Goal: Task Accomplishment & Management: Manage account settings

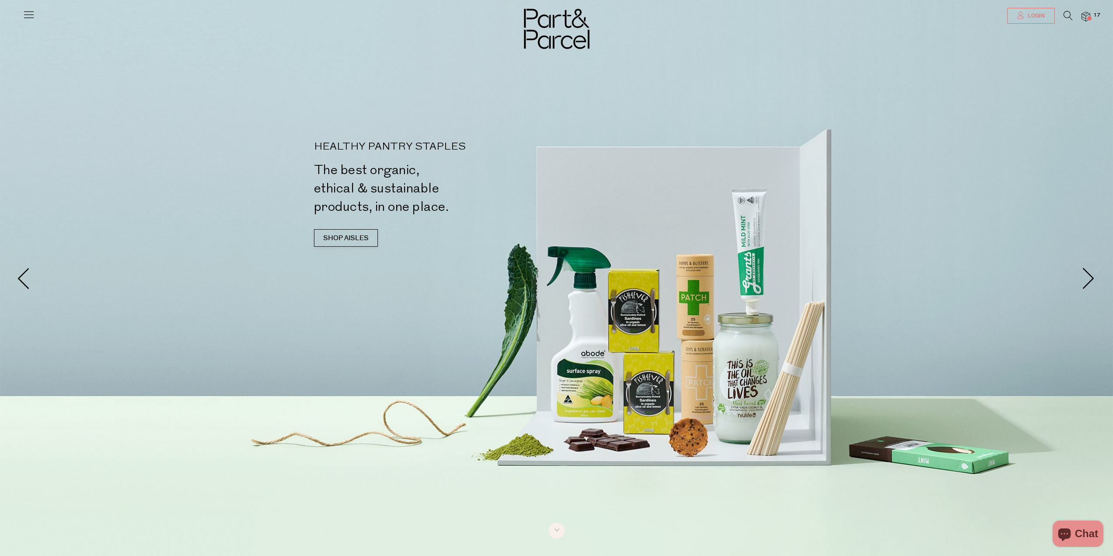
click at [1049, 14] on link "Login" at bounding box center [1031, 16] width 48 height 16
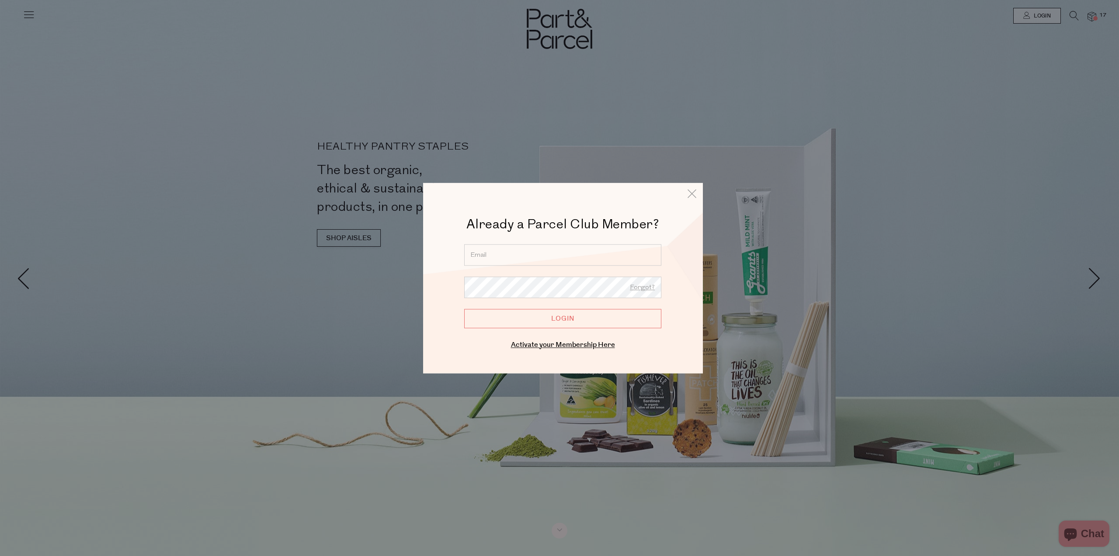
click at [529, 251] on input "email" at bounding box center [562, 254] width 197 height 21
type input "rosboyar@gmail.com"
click at [302, 210] on div at bounding box center [559, 278] width 1119 height 556
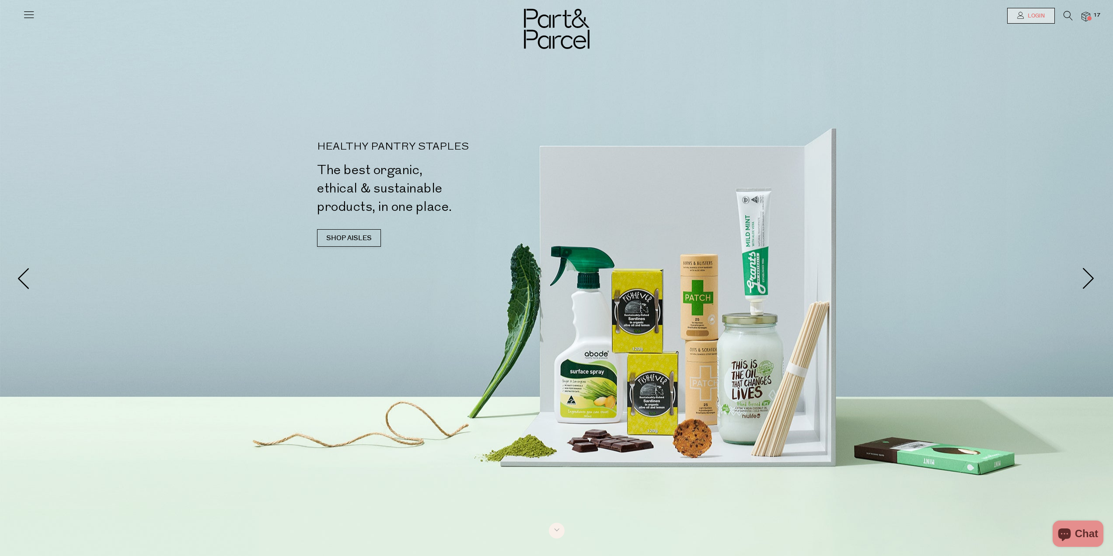
click at [1046, 14] on link "Login" at bounding box center [1031, 16] width 48 height 16
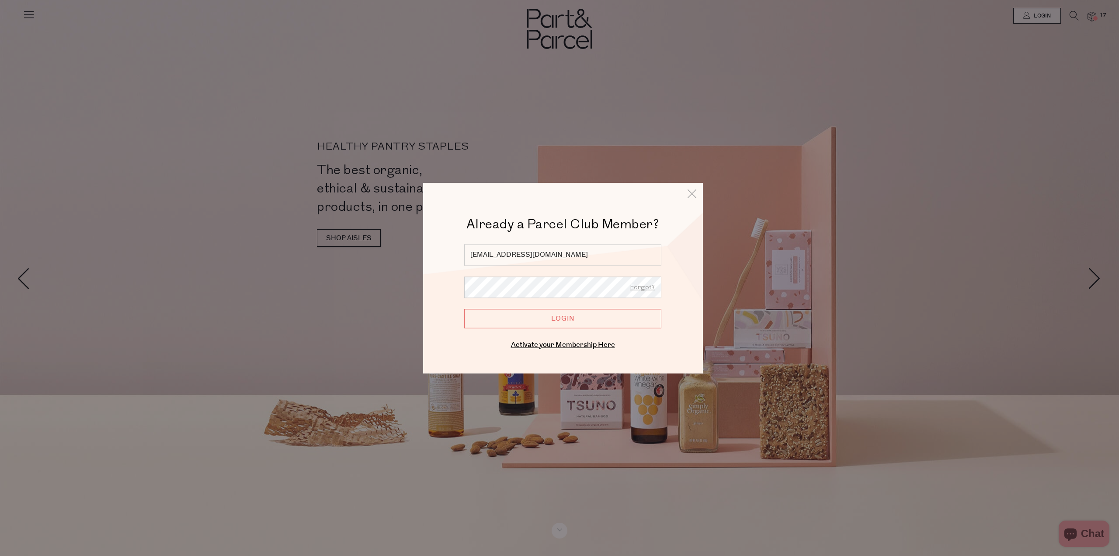
click at [567, 319] on input "Login" at bounding box center [562, 318] width 197 height 19
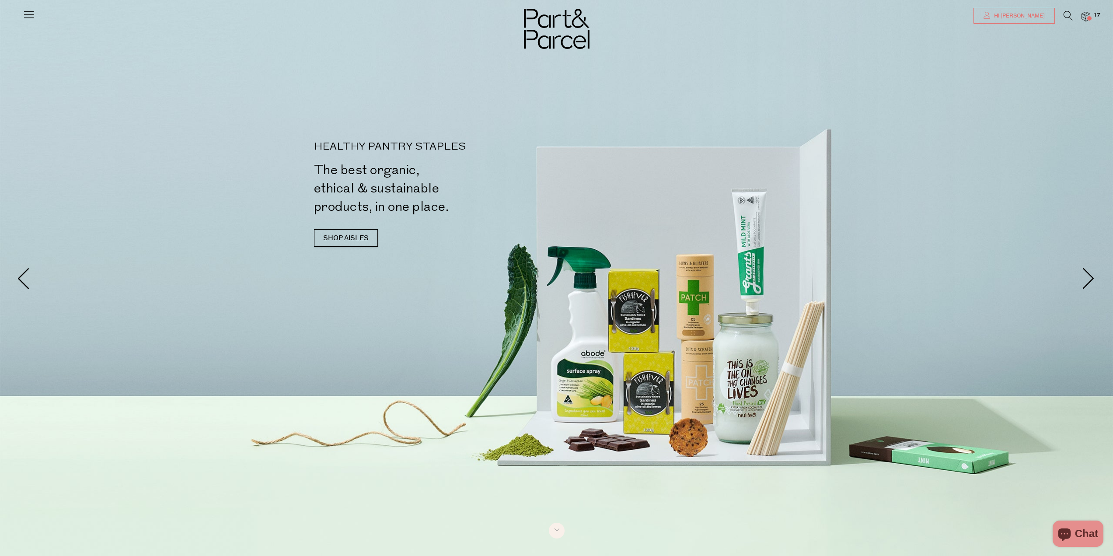
click at [1028, 9] on link "Hi [PERSON_NAME]" at bounding box center [1013, 16] width 81 height 16
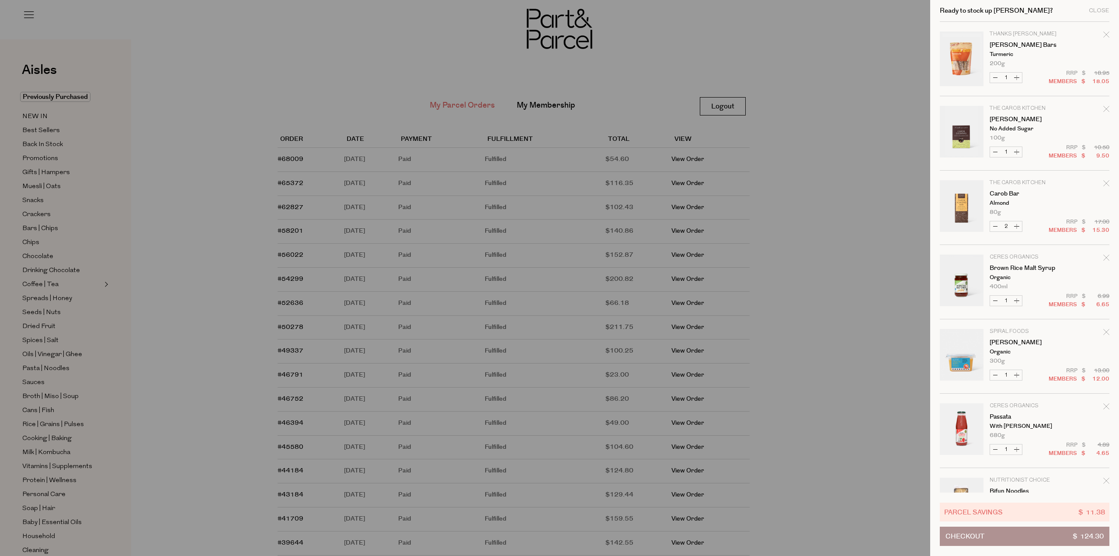
click at [860, 84] on div at bounding box center [559, 278] width 1119 height 556
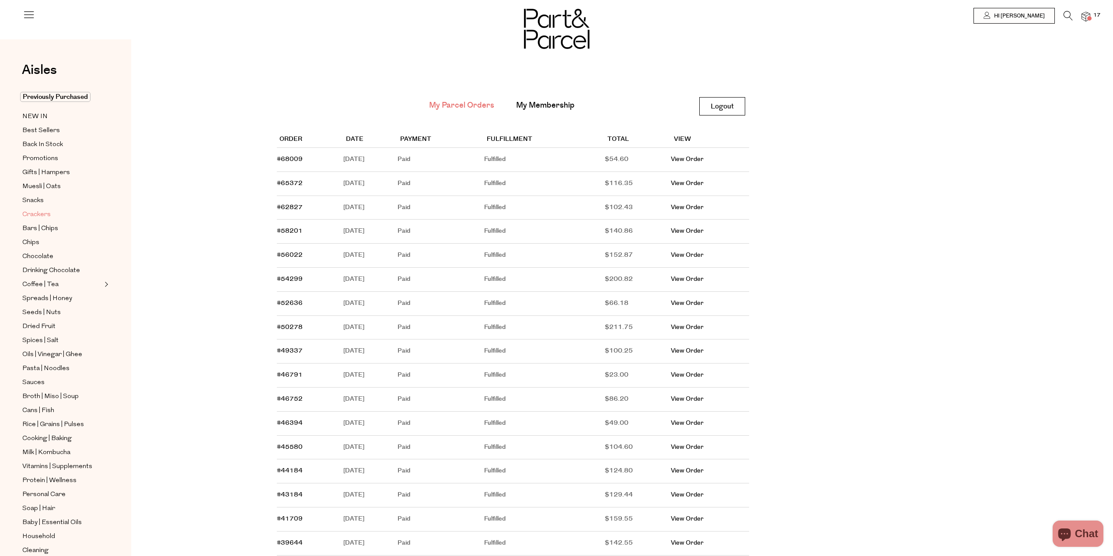
click at [36, 213] on span "Crackers" at bounding box center [36, 214] width 28 height 10
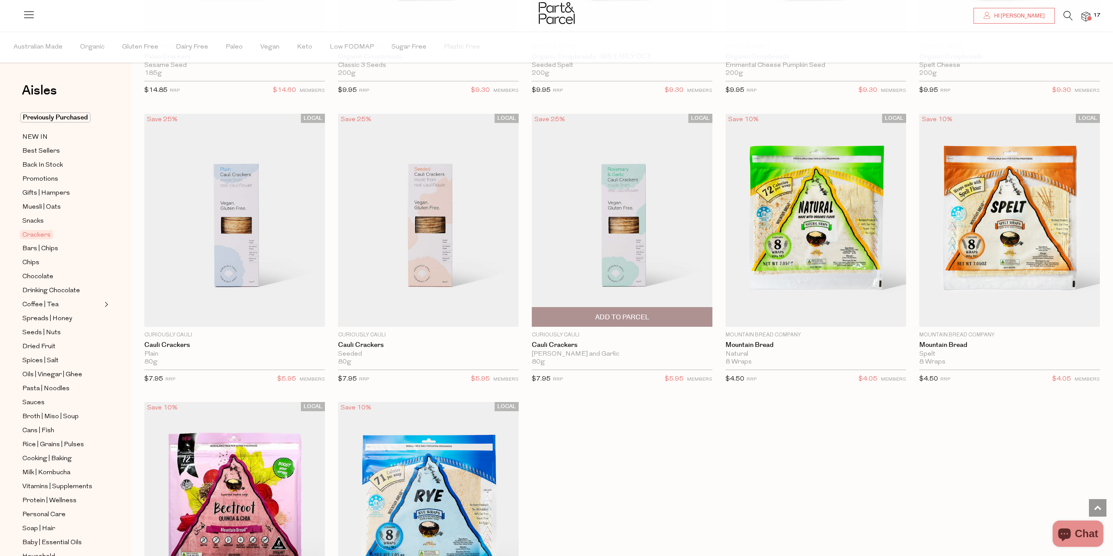
scroll to position [1703, 0]
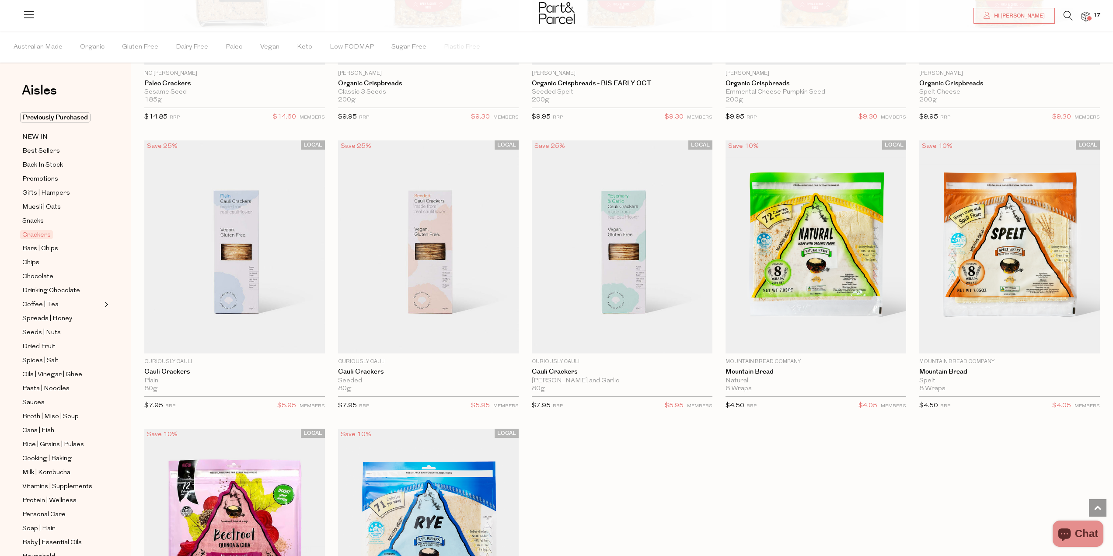
click at [1083, 20] on img at bounding box center [1085, 17] width 9 height 10
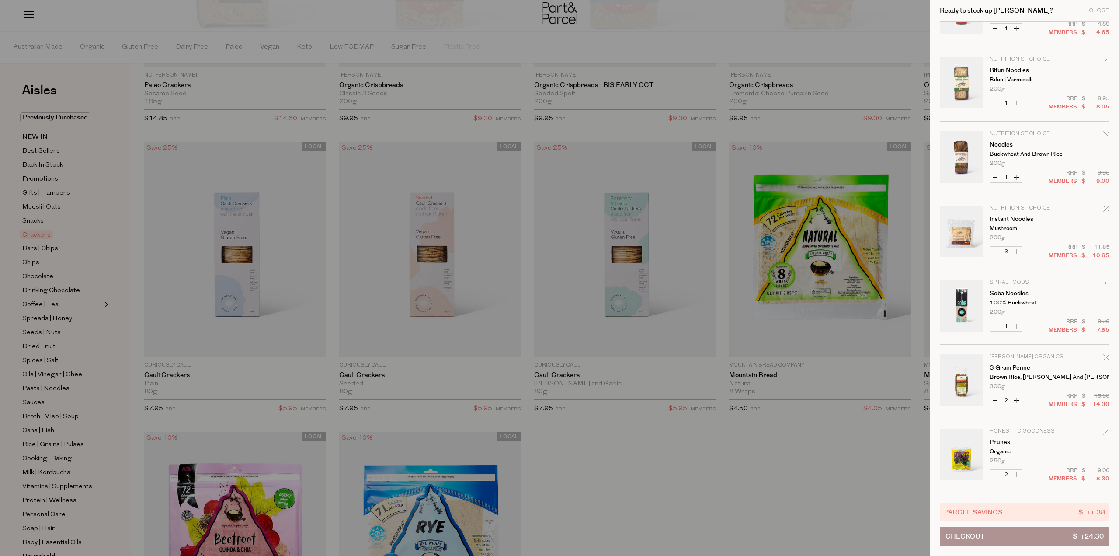
scroll to position [421, 0]
